Goal: Information Seeking & Learning: Learn about a topic

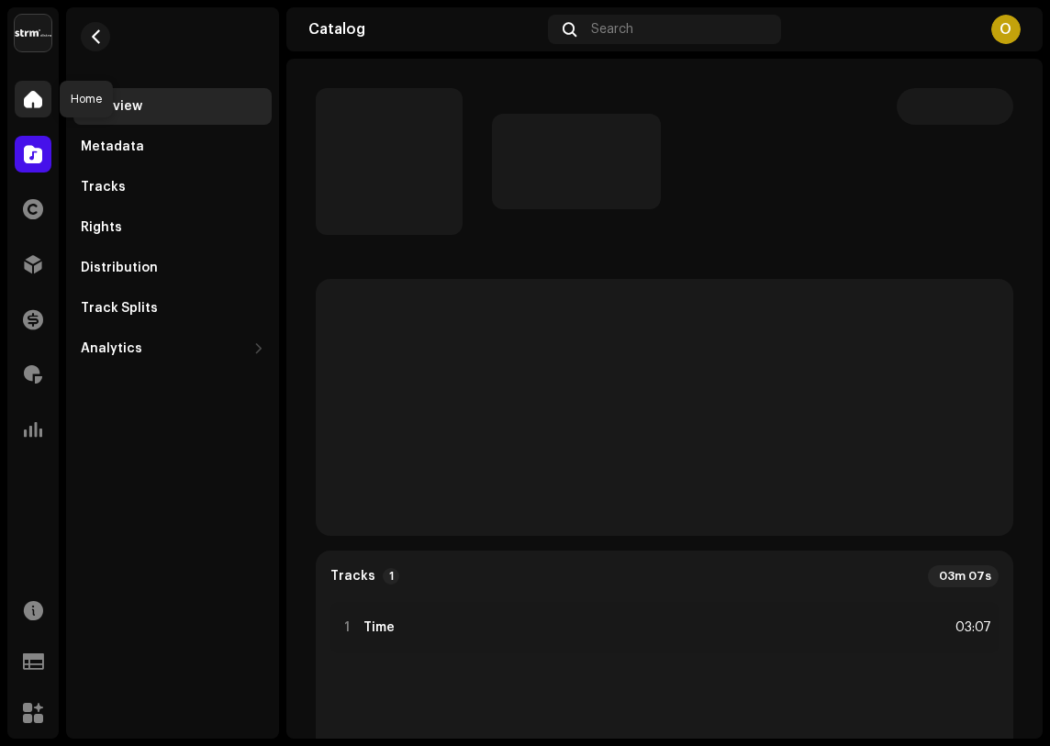
click at [28, 109] on div at bounding box center [33, 99] width 37 height 37
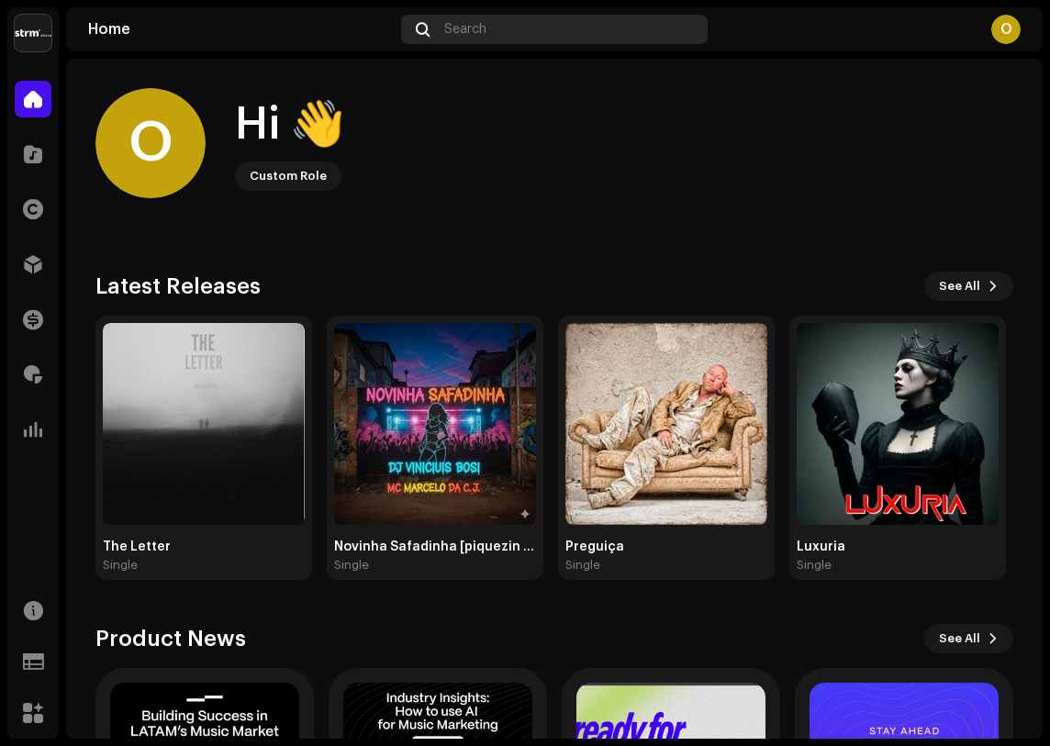
click at [497, 34] on div "Search" at bounding box center [554, 29] width 306 height 29
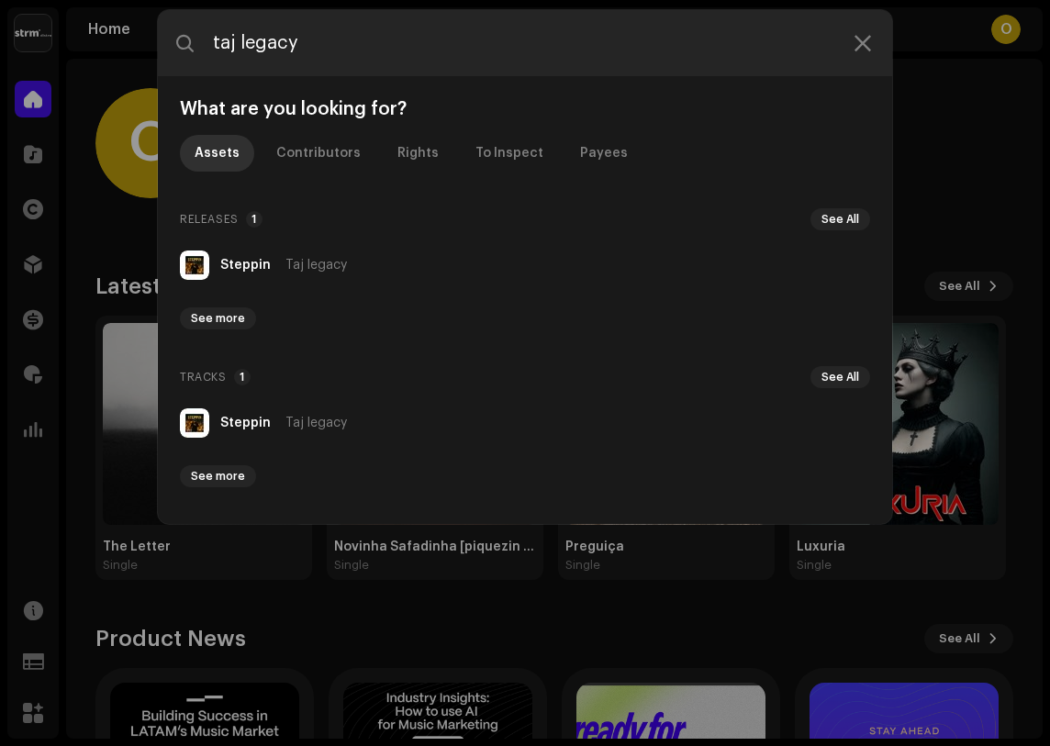
type input "taj legacy"
click at [280, 254] on li "[PERSON_NAME] legacy" at bounding box center [525, 265] width 705 height 44
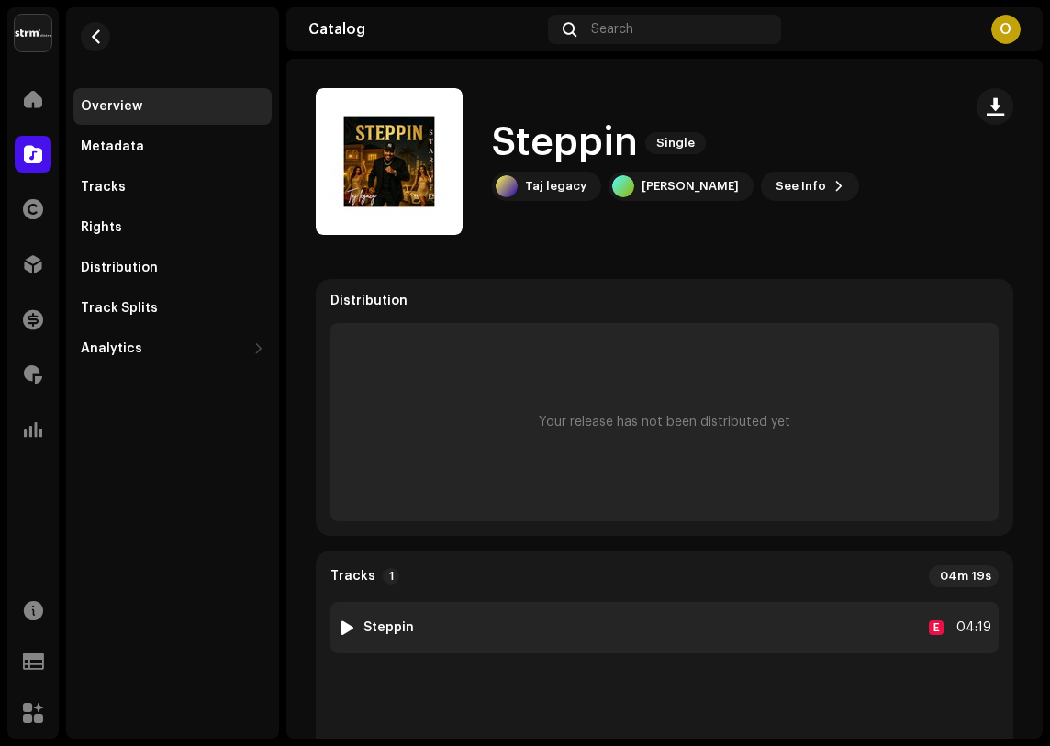
click at [349, 625] on div at bounding box center [348, 627] width 14 height 15
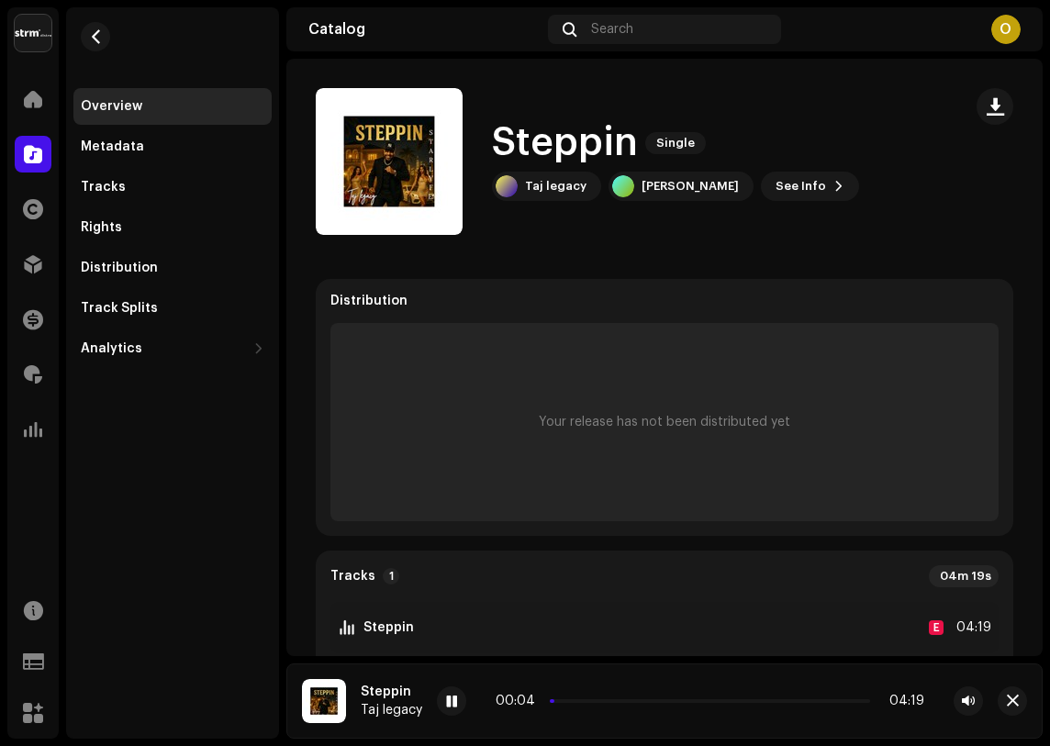
click at [607, 17] on div "Search" at bounding box center [664, 29] width 232 height 29
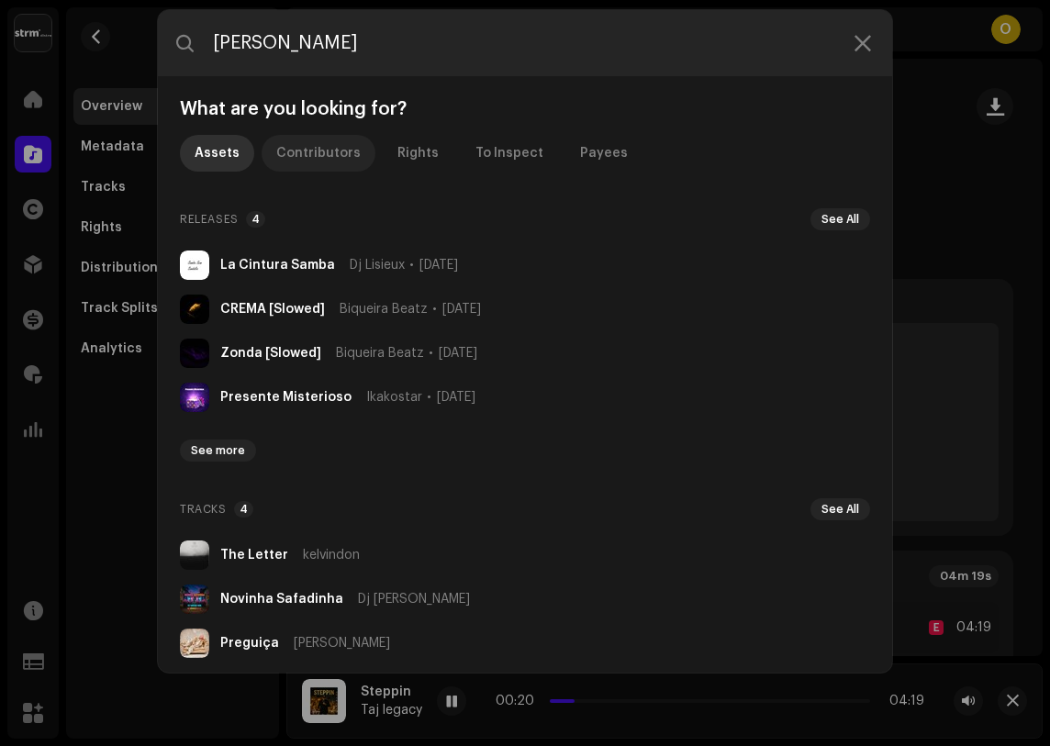
type input "[PERSON_NAME]"
click at [329, 156] on div "Contributors" at bounding box center [318, 153] width 84 height 37
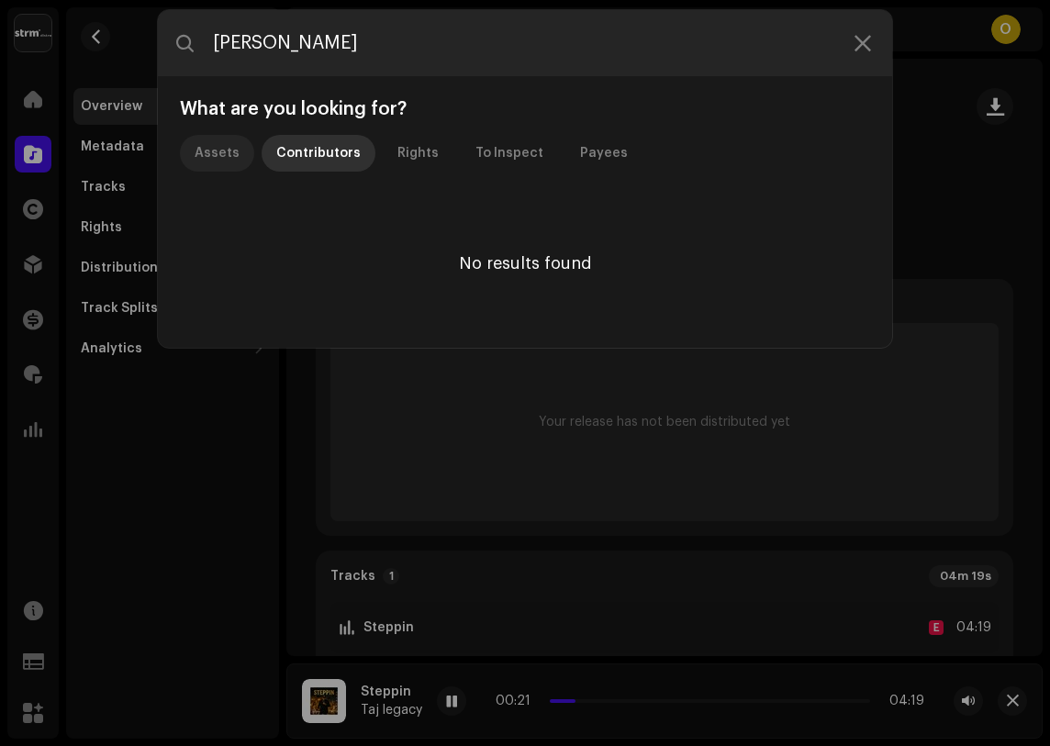
click at [231, 161] on div "Assets" at bounding box center [217, 153] width 45 height 37
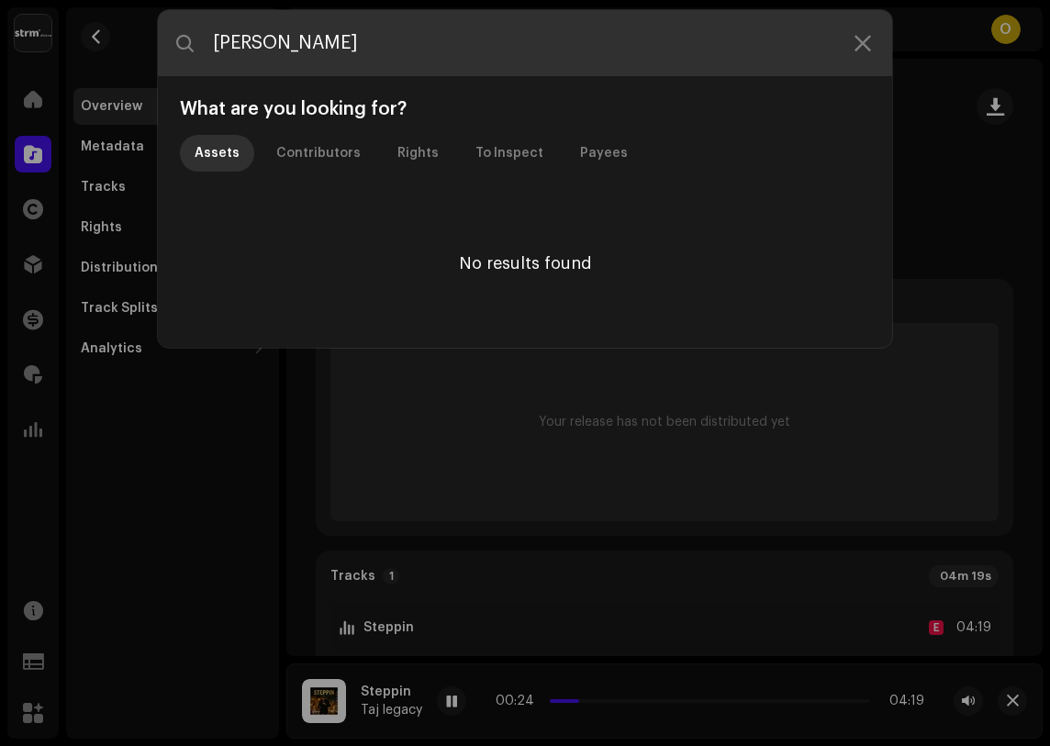
click at [341, 38] on input "[PERSON_NAME]" at bounding box center [525, 43] width 734 height 66
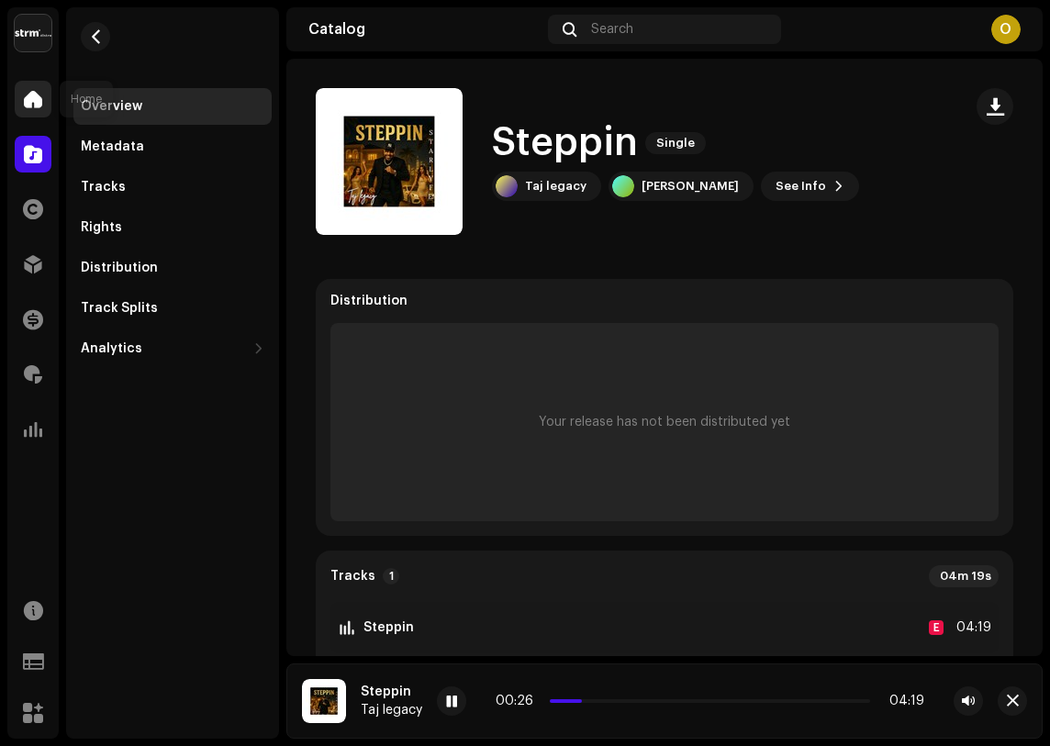
click at [45, 93] on div at bounding box center [33, 99] width 37 height 37
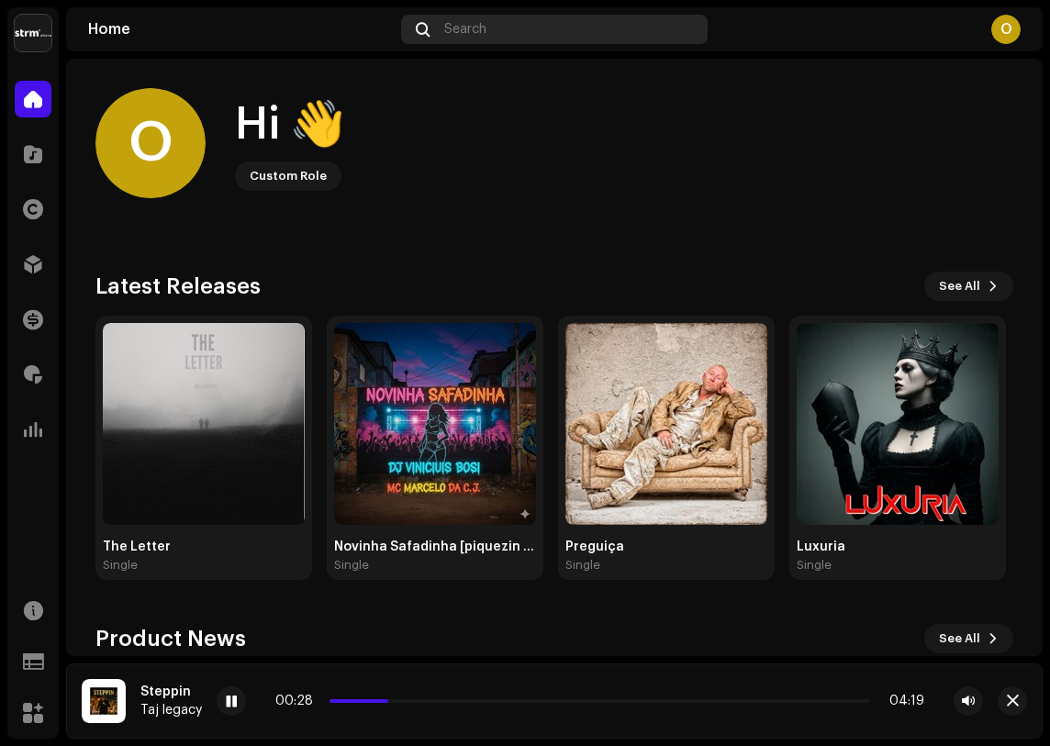
click at [555, 32] on div "Search" at bounding box center [554, 29] width 306 height 29
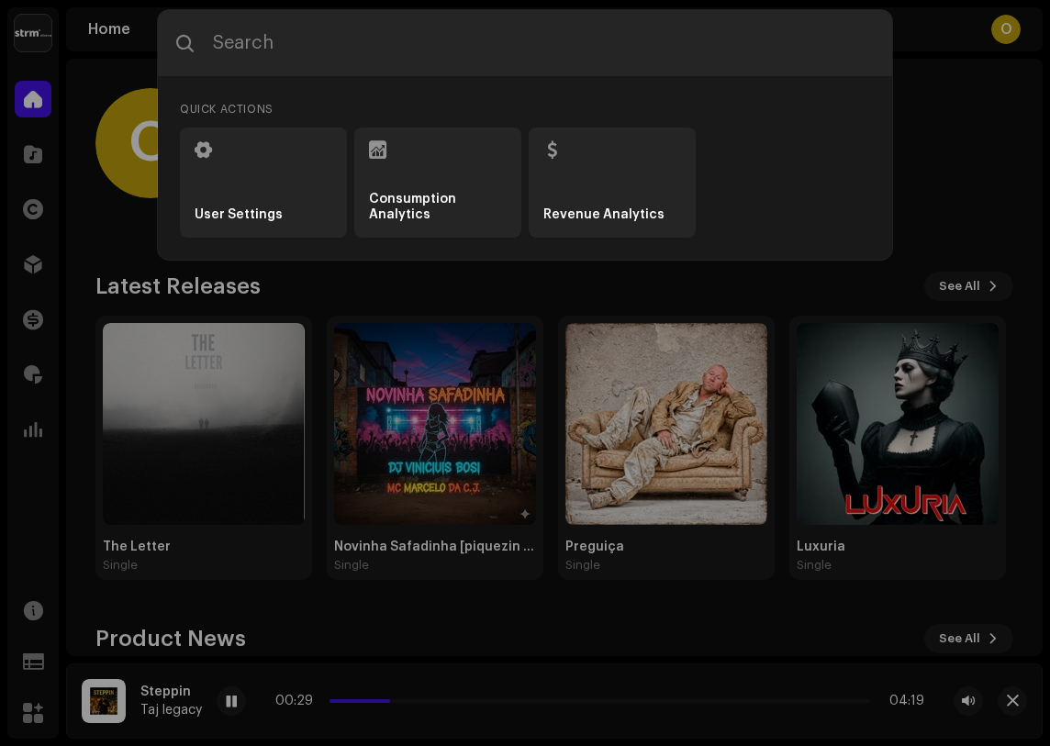
type input "[PERSON_NAME]"
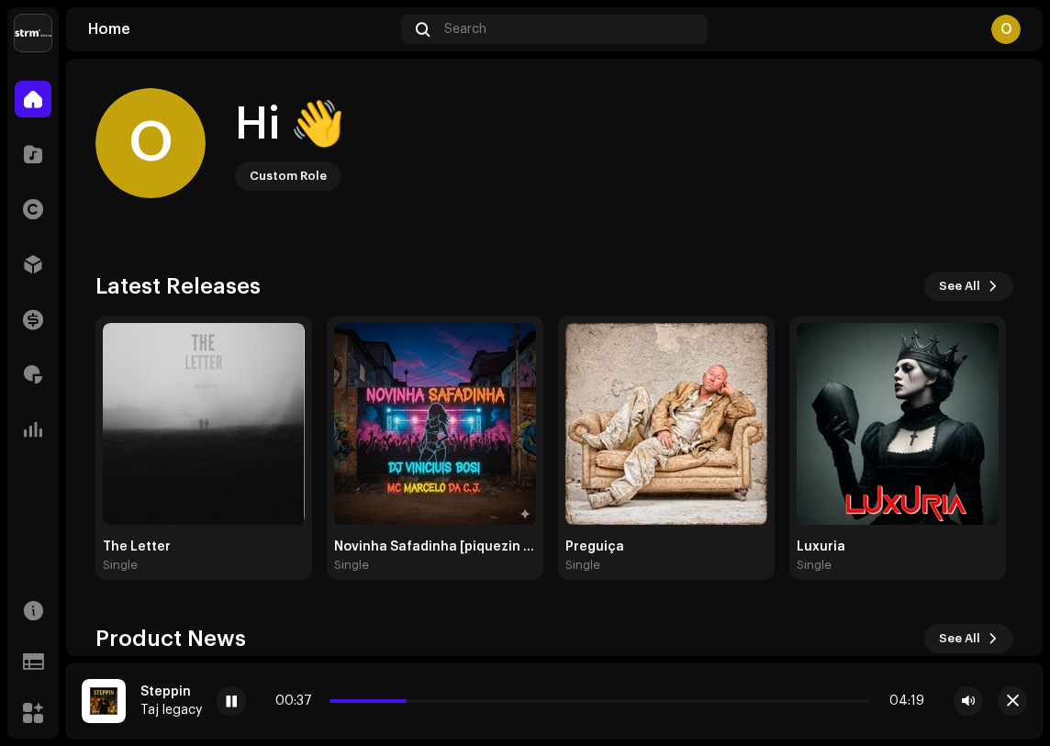
click at [109, 700] on img at bounding box center [104, 701] width 44 height 44
click at [546, 37] on div "Search" at bounding box center [554, 29] width 306 height 29
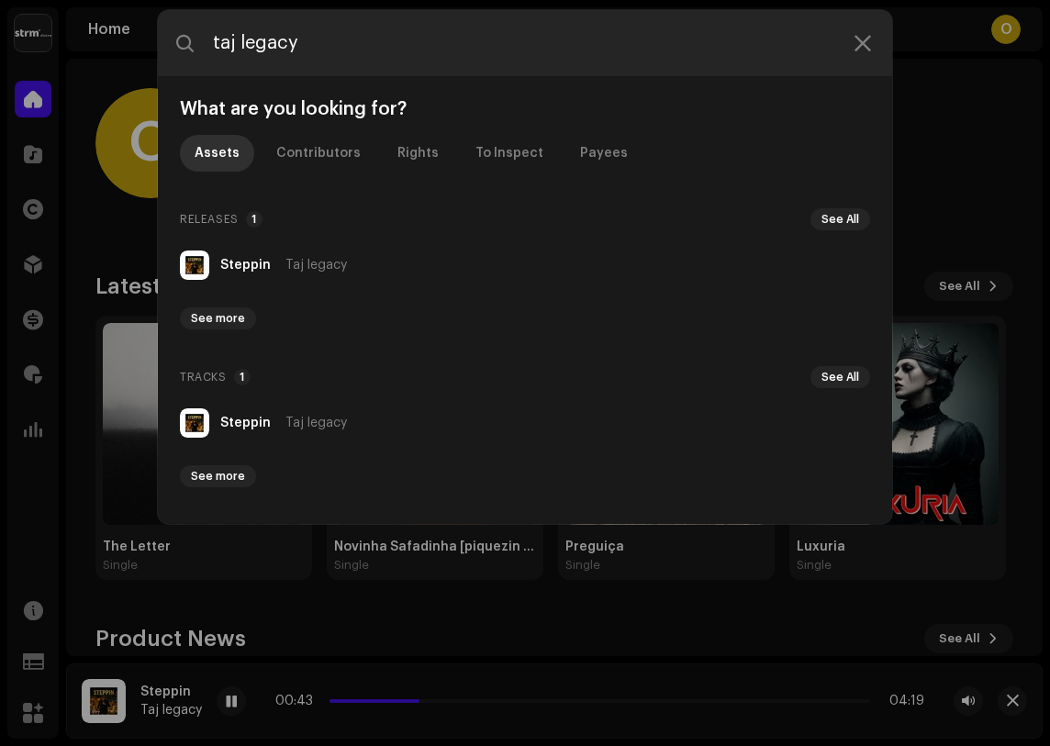
type input "taj legacy"
click at [278, 265] on div "[PERSON_NAME] legacy" at bounding box center [283, 265] width 127 height 15
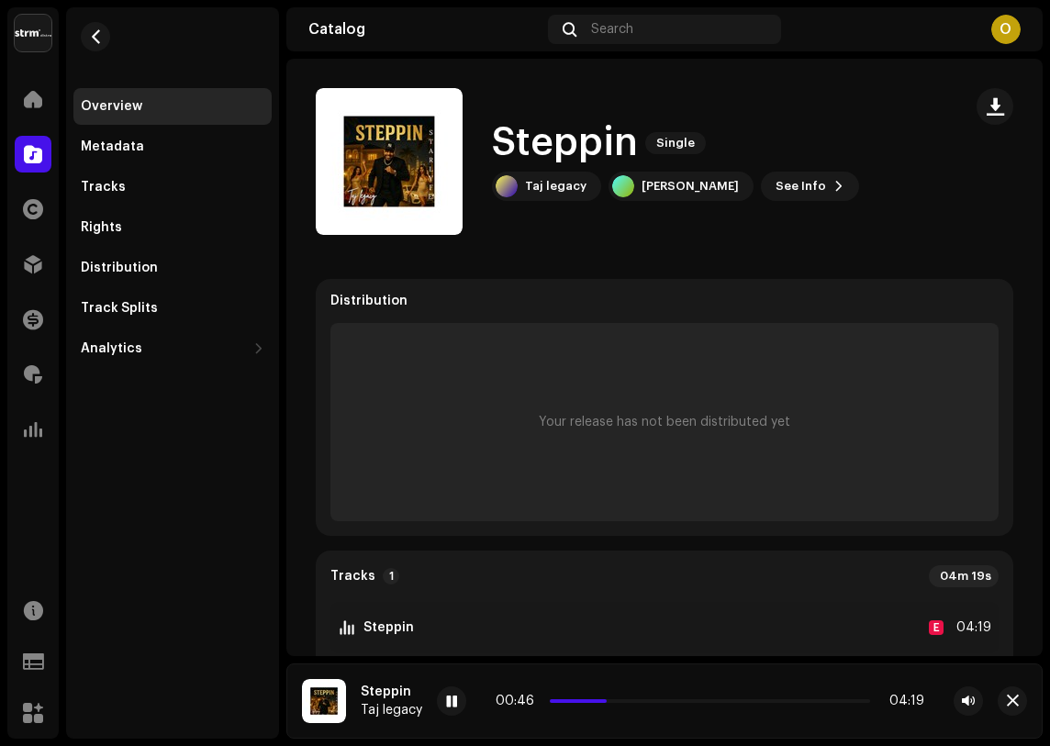
click at [505, 215] on div "Steppin Single Taj legacy [PERSON_NAME] See Info" at bounding box center [631, 161] width 631 height 147
drag, startPoint x: 495, startPoint y: 356, endPoint x: 550, endPoint y: 319, distance: 66.2
click at [550, 319] on div "Distribution Your release has not been distributed yet" at bounding box center [665, 407] width 698 height 257
click at [453, 705] on span at bounding box center [451, 702] width 11 height 15
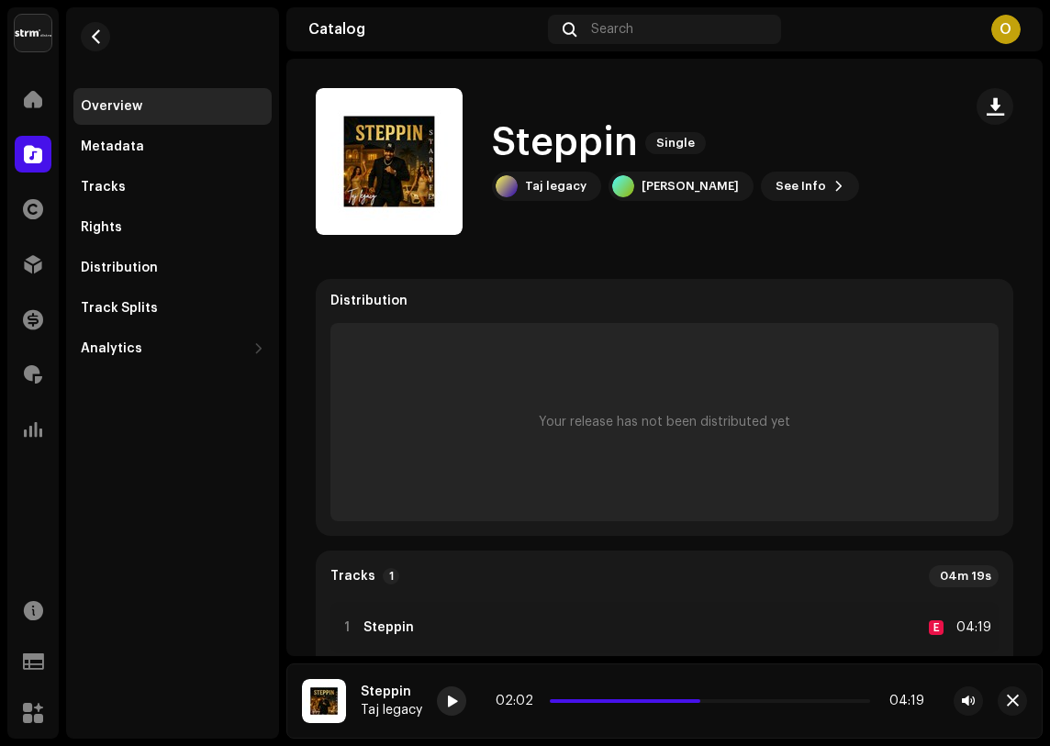
click at [440, 709] on div at bounding box center [451, 701] width 29 height 29
click at [692, 408] on div "Your release has not been distributed yet" at bounding box center [664, 422] width 668 height 198
click at [602, 410] on div "Your release has not been distributed yet" at bounding box center [664, 422] width 668 height 198
click at [446, 709] on span at bounding box center [451, 702] width 11 height 15
